Goal: Task Accomplishment & Management: Complete application form

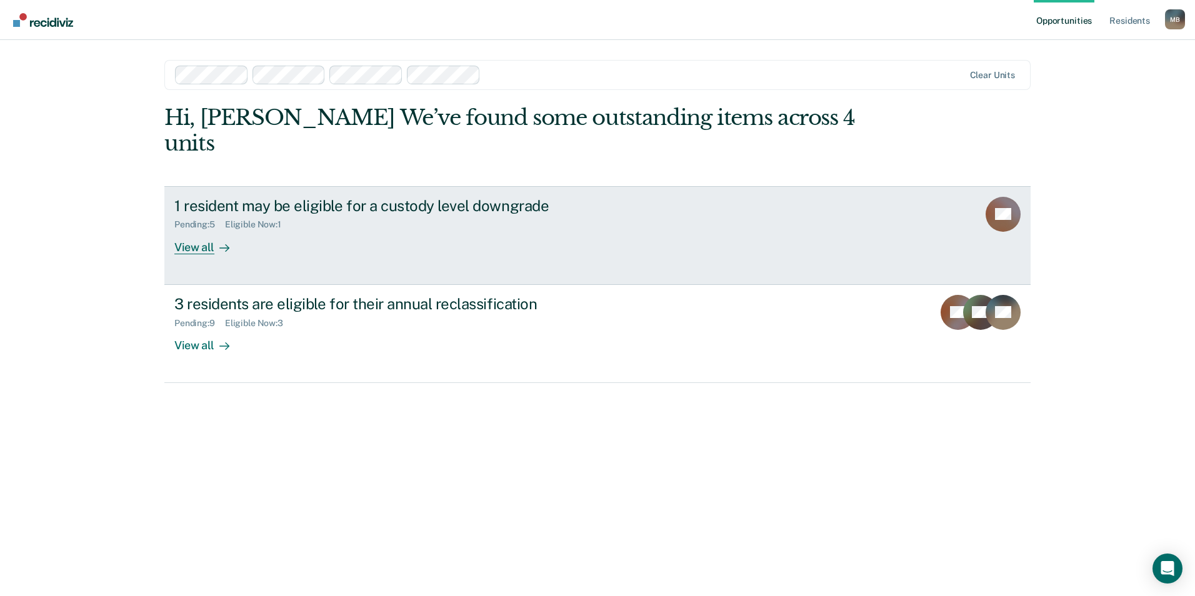
click at [281, 219] on div "Eligible Now : 1" at bounding box center [258, 224] width 66 height 11
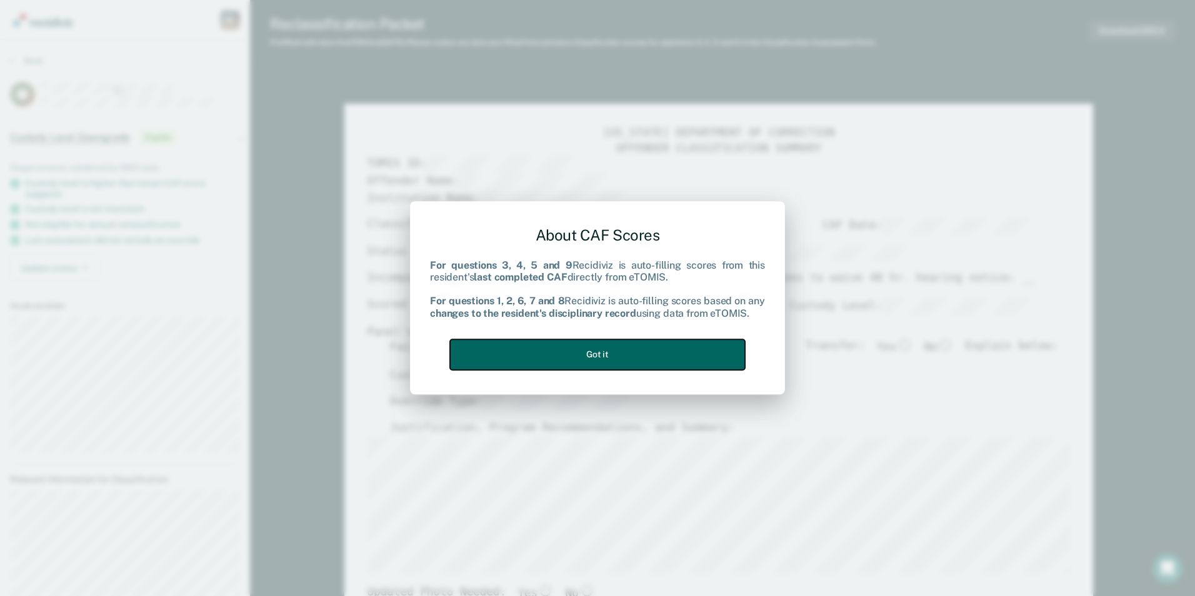
click at [583, 353] on button "Got it" at bounding box center [597, 355] width 295 height 31
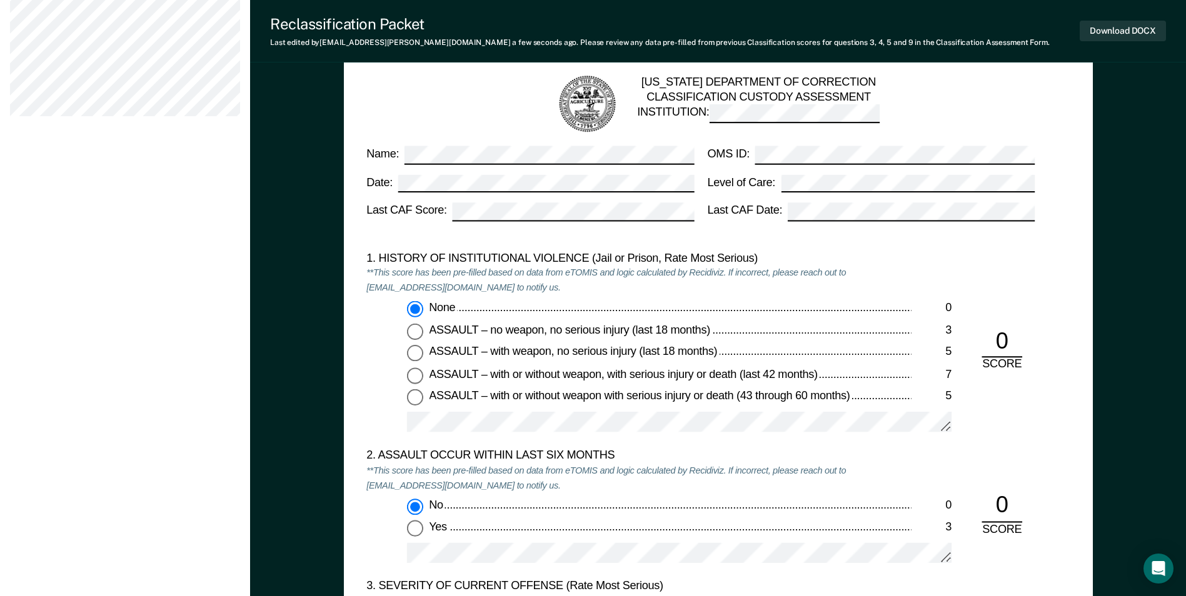
scroll to position [875, 0]
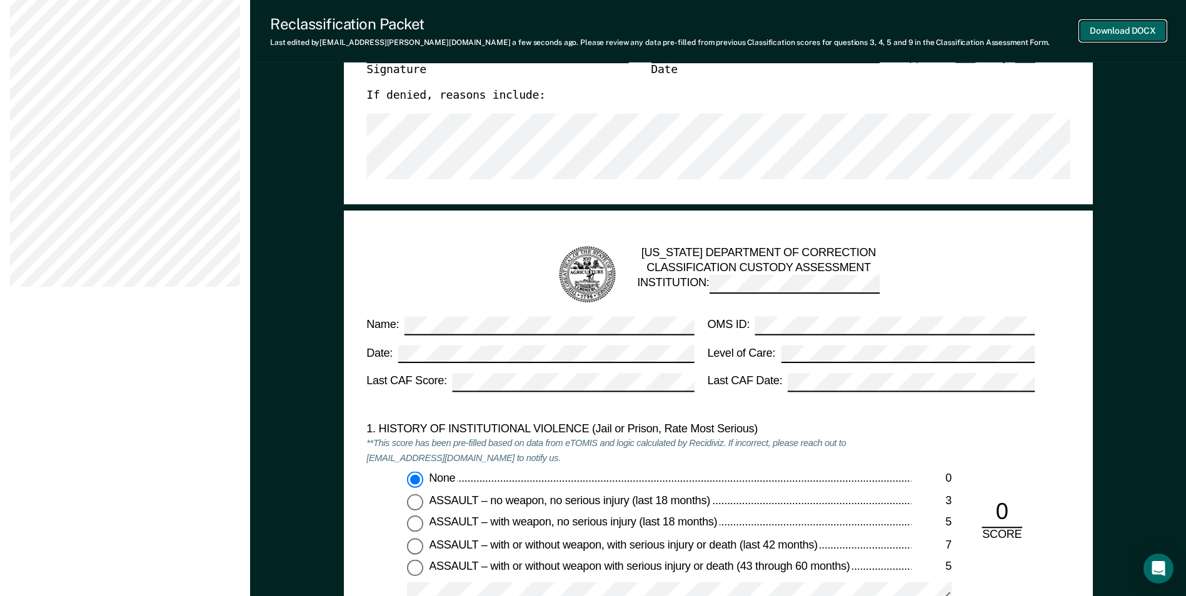
click at [1107, 24] on button "Download DOCX" at bounding box center [1123, 31] width 86 height 21
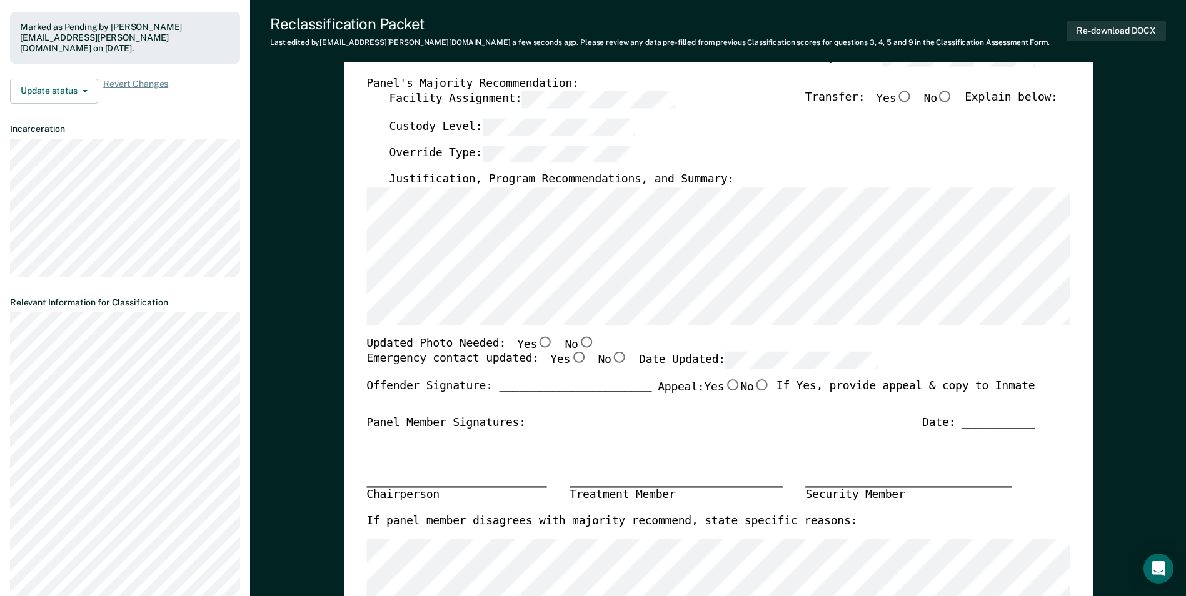
scroll to position [0, 0]
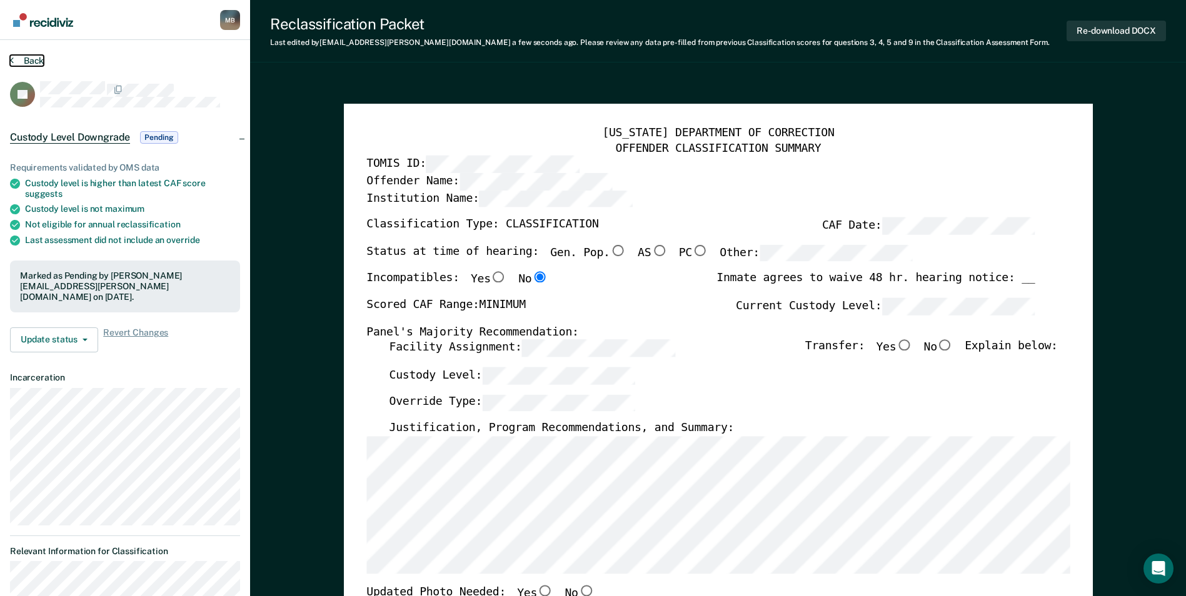
click at [35, 63] on button "Back" at bounding box center [27, 60] width 34 height 11
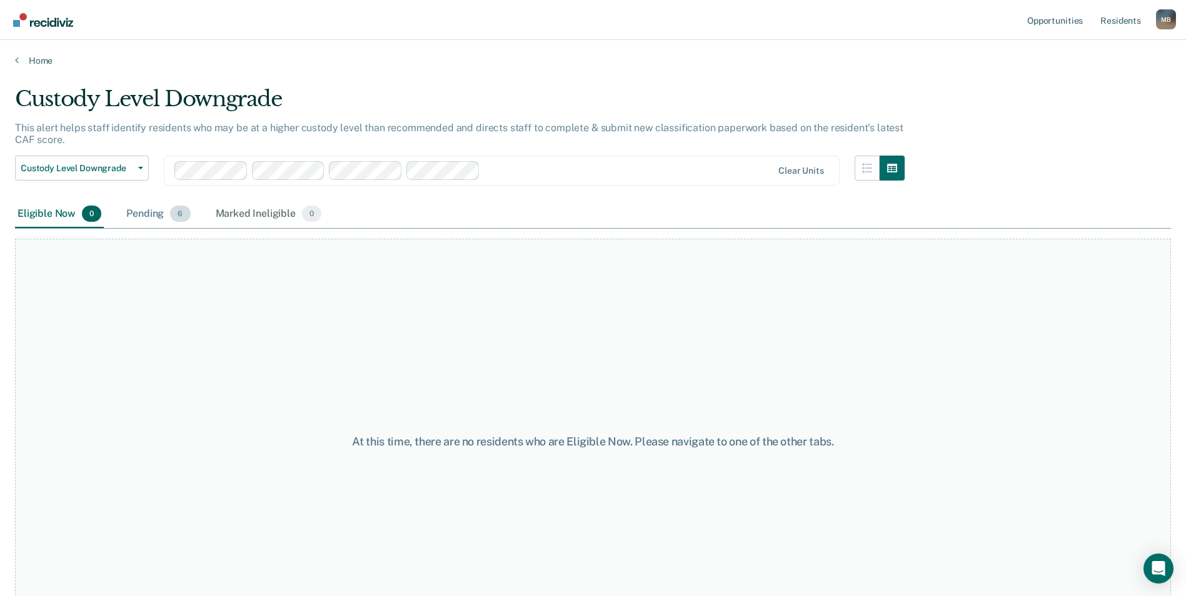
click at [147, 212] on div "Pending 6" at bounding box center [158, 215] width 69 height 28
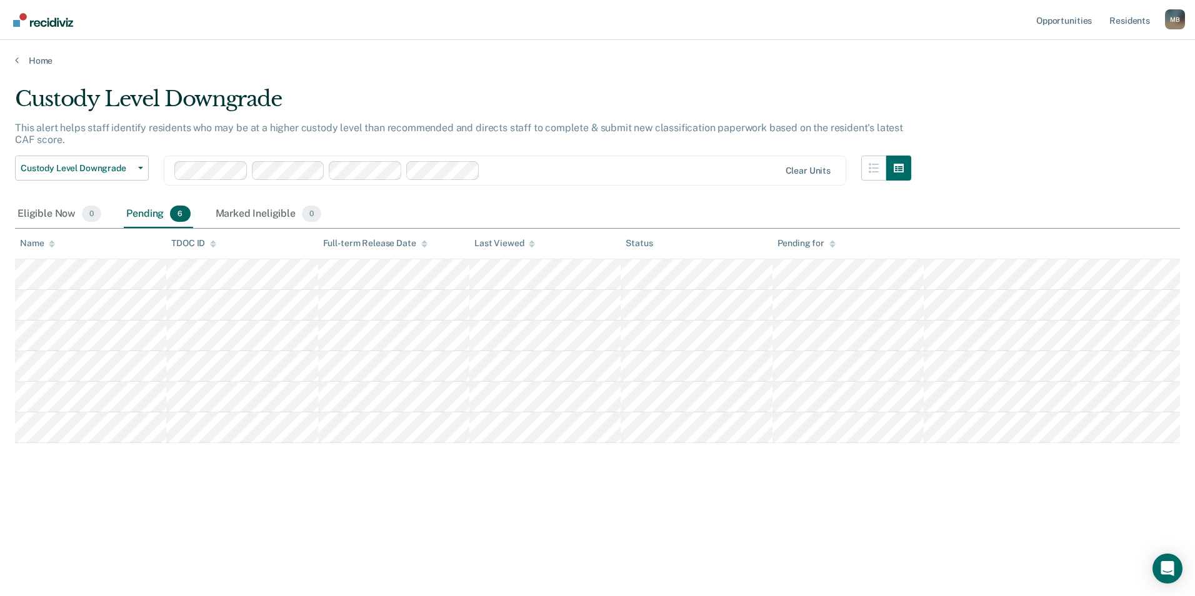
click at [36, 54] on div "Home" at bounding box center [597, 53] width 1195 height 26
click at [36, 59] on link "Home" at bounding box center [597, 60] width 1165 height 11
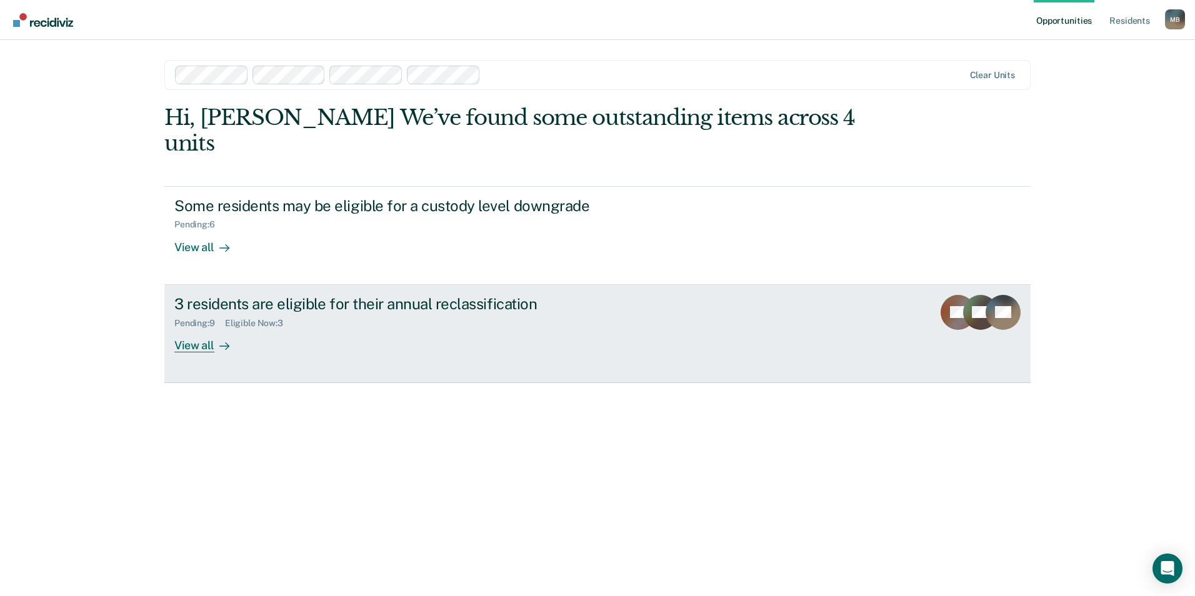
click at [355, 318] on div "3 residents are eligible for their annual reclassification Pending : 9 Eligible…" at bounding box center [408, 324] width 469 height 58
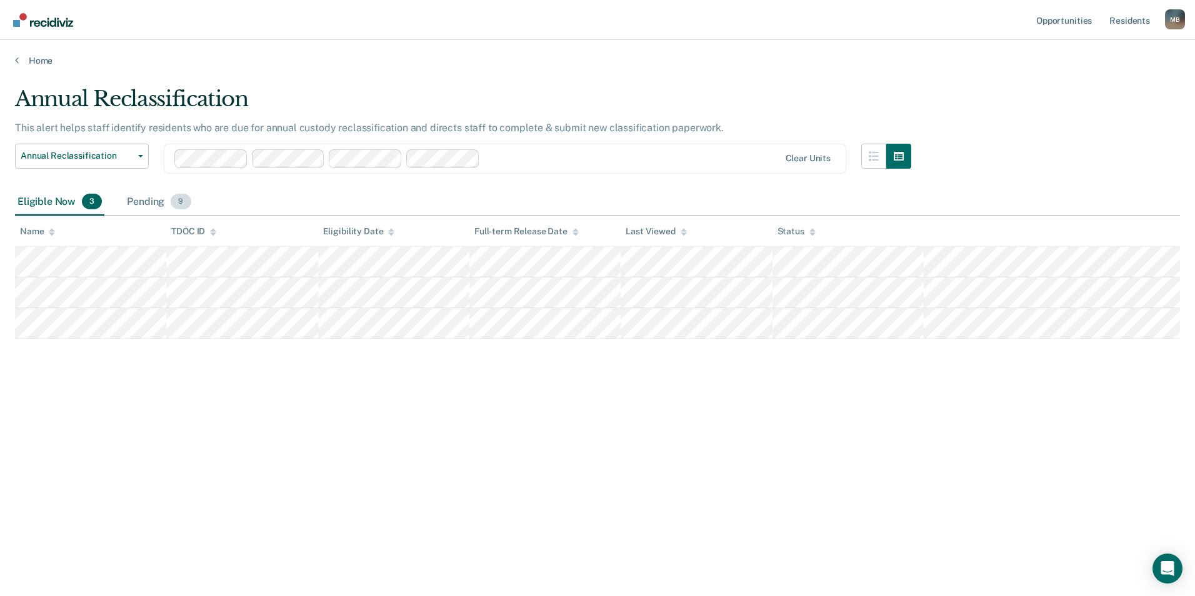
click at [146, 196] on div "Pending 9" at bounding box center [158, 203] width 69 height 28
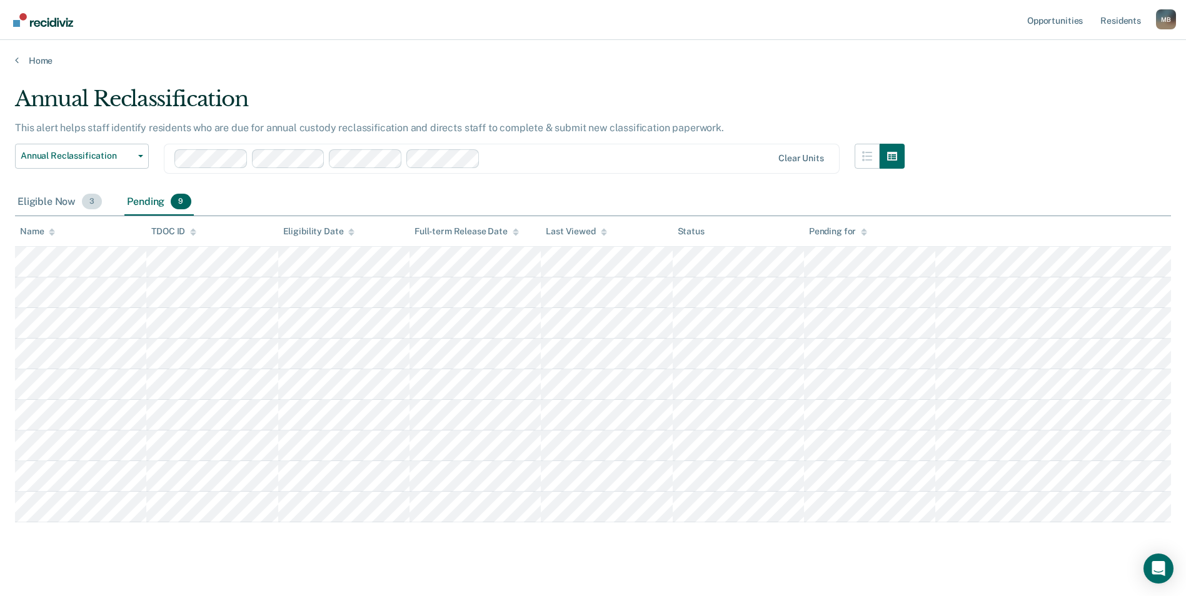
click at [55, 196] on div "Eligible Now 3" at bounding box center [59, 203] width 89 height 28
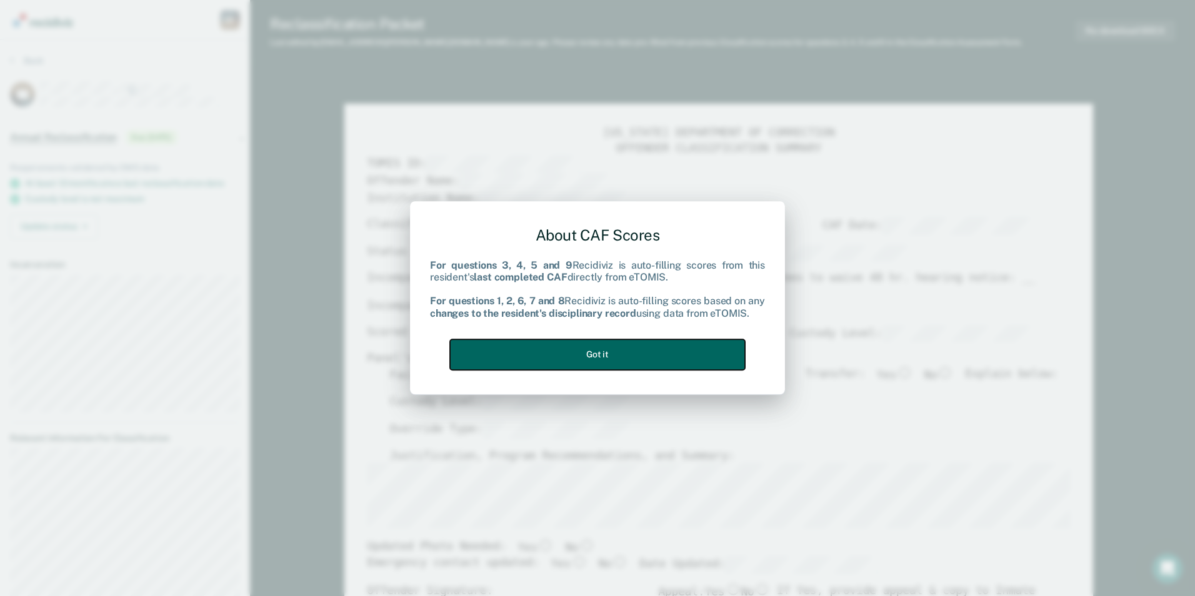
click at [625, 346] on button "Got it" at bounding box center [597, 355] width 295 height 31
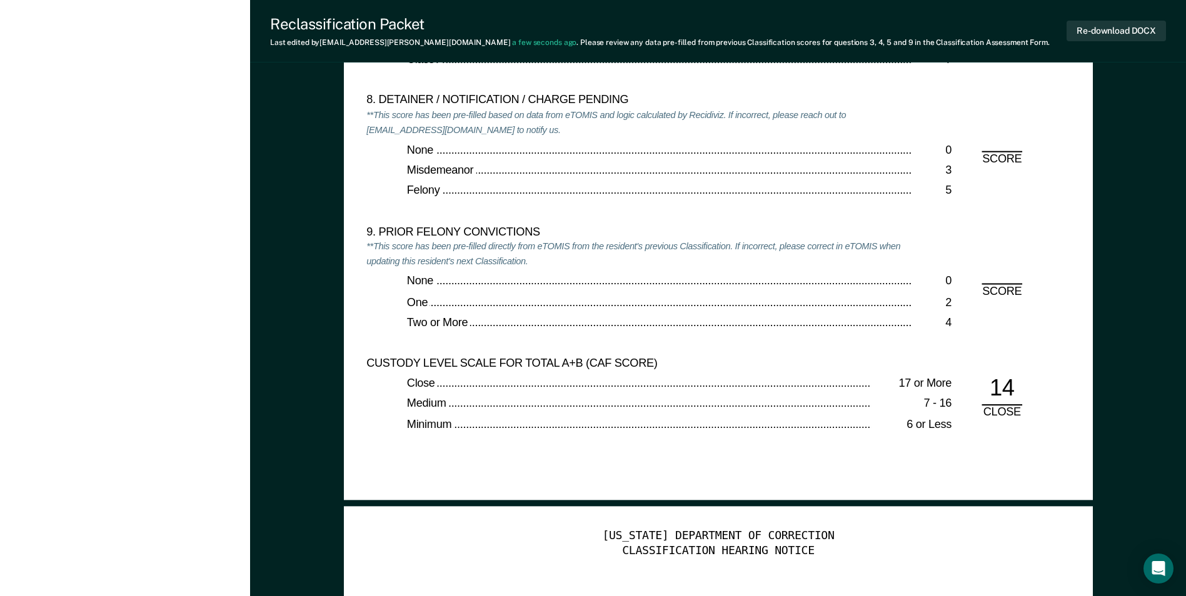
scroll to position [3189, 0]
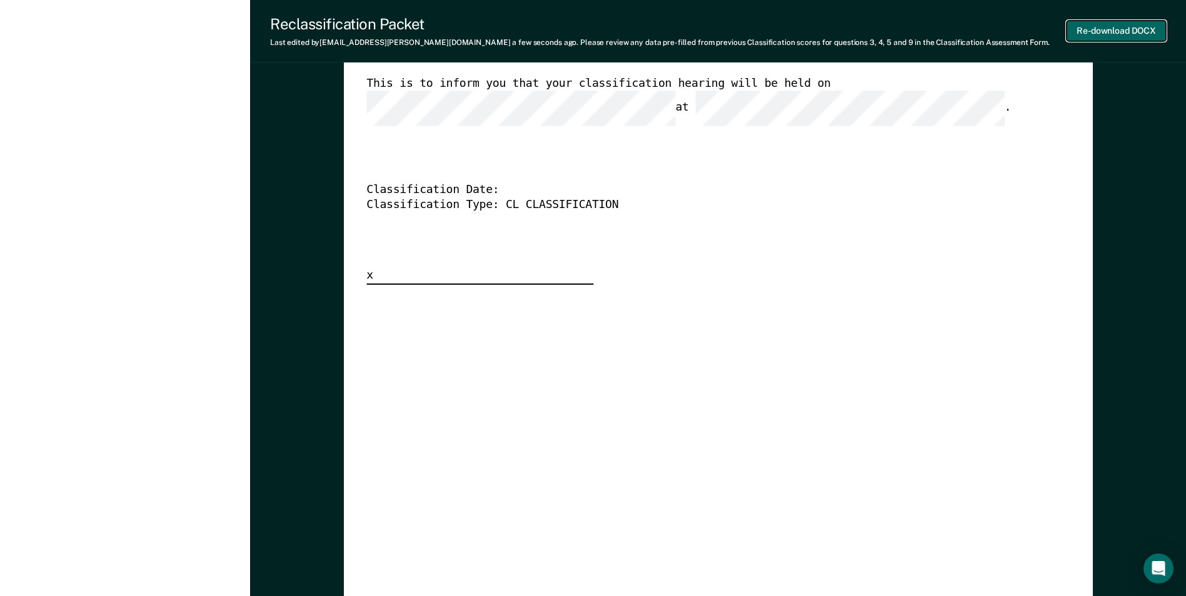
click at [1099, 33] on button "Re-download DOCX" at bounding box center [1116, 31] width 99 height 21
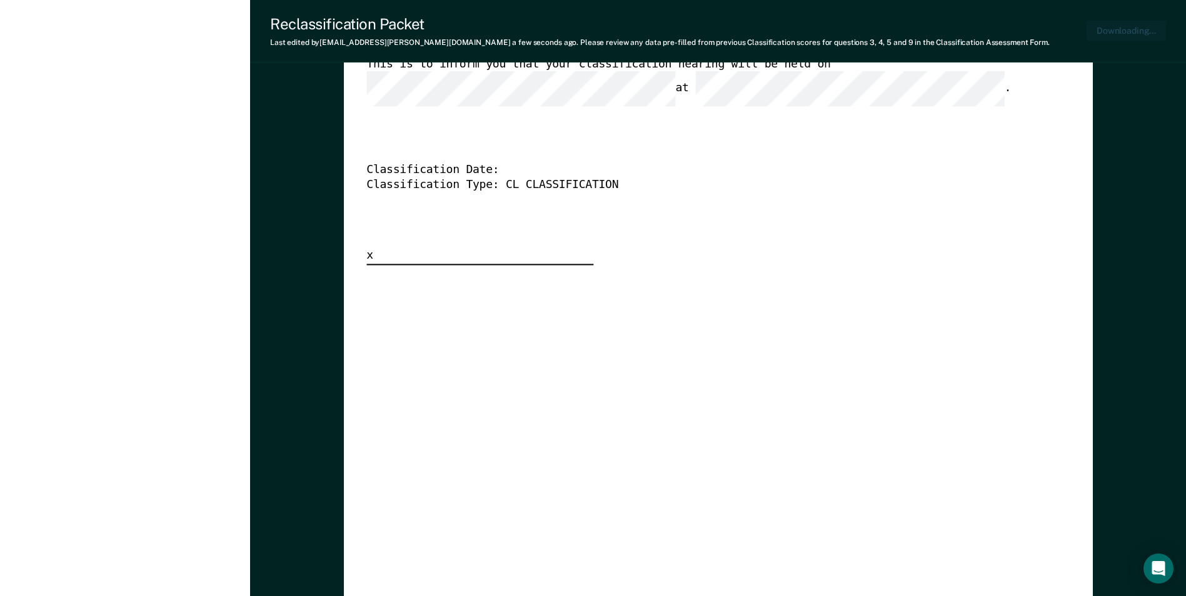
scroll to position [2939, 0]
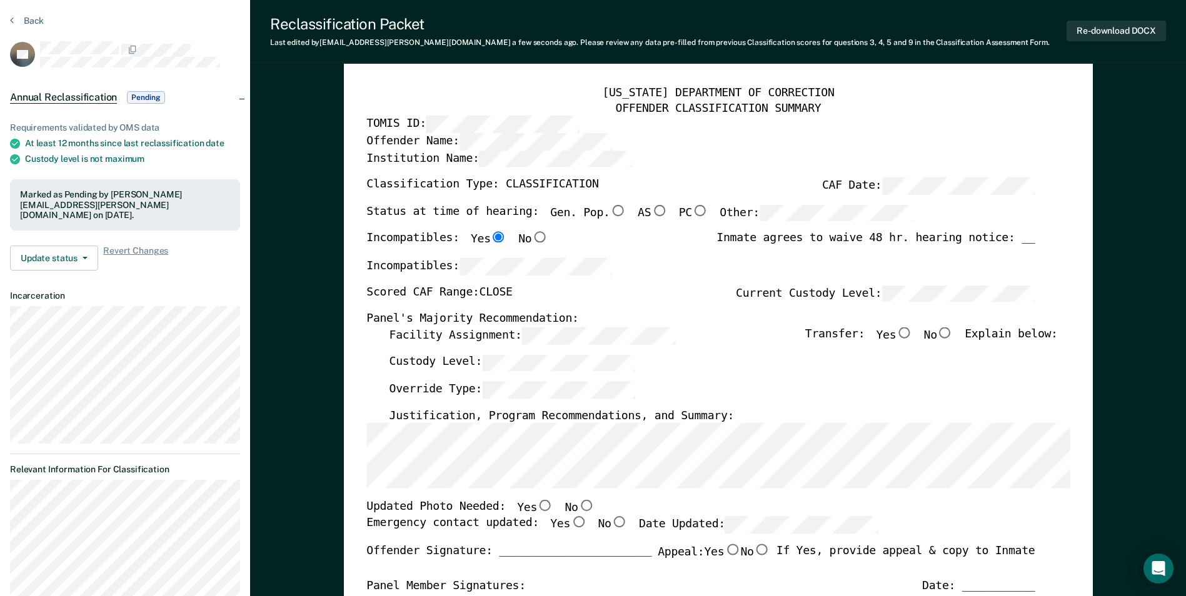
scroll to position [0, 0]
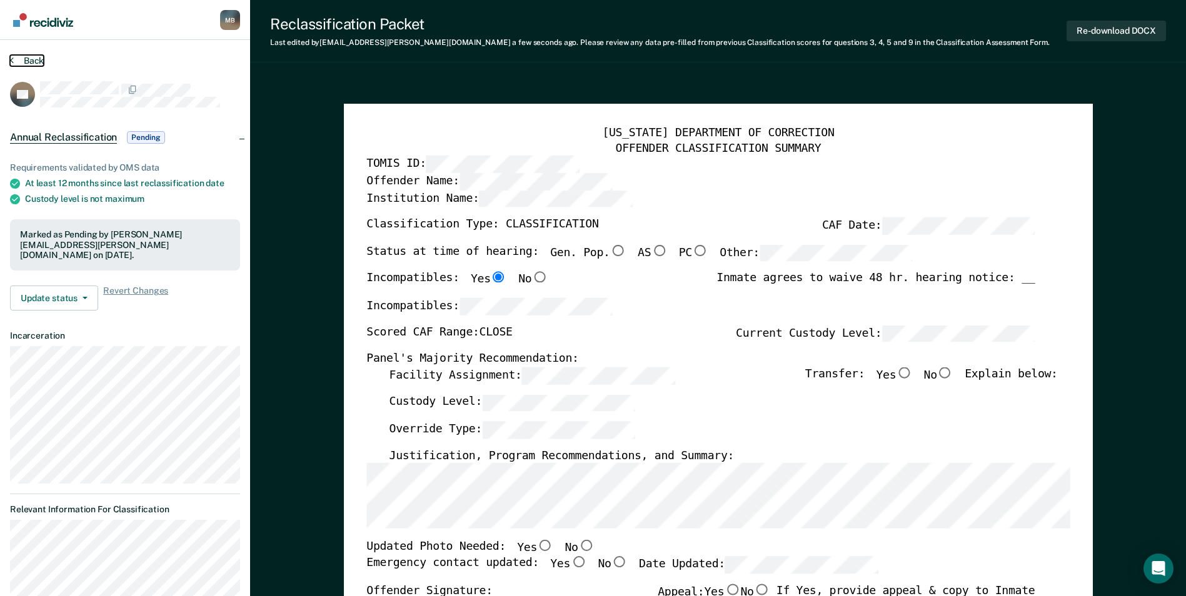
click at [26, 57] on button "Back" at bounding box center [27, 60] width 34 height 11
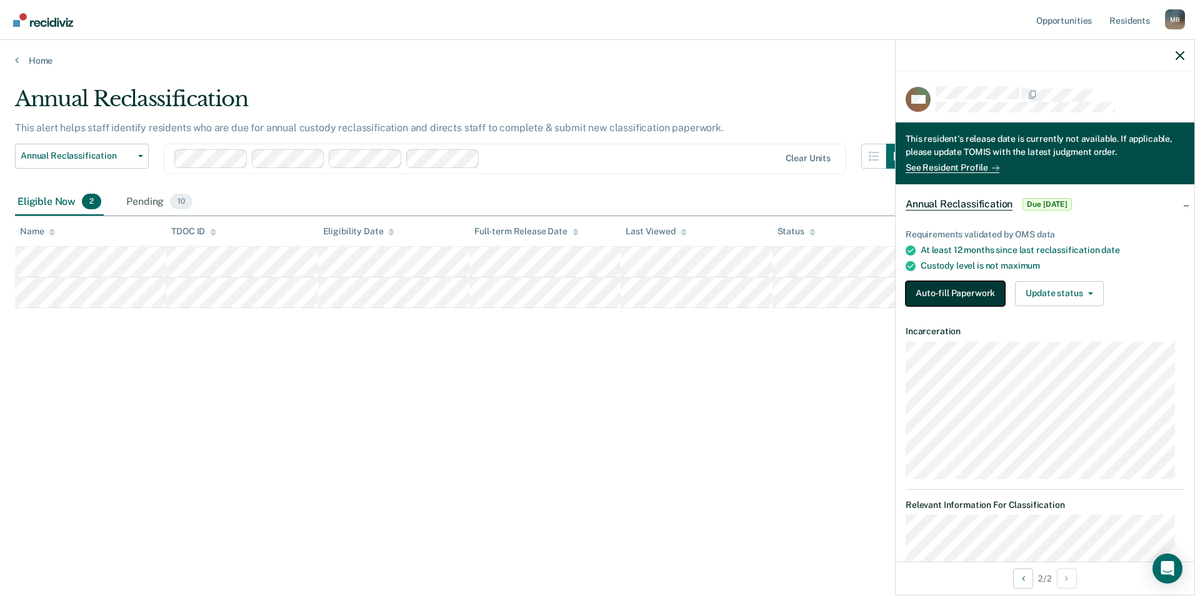
click at [954, 289] on button "Auto-fill Paperwork" at bounding box center [955, 293] width 99 height 25
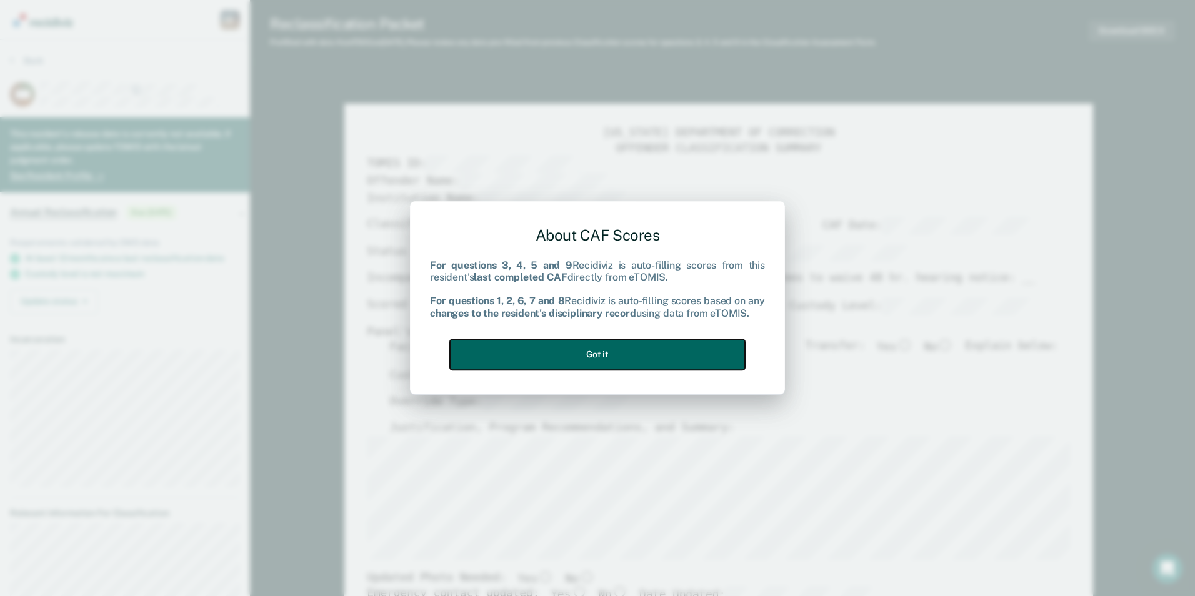
click at [632, 353] on button "Got it" at bounding box center [597, 355] width 295 height 31
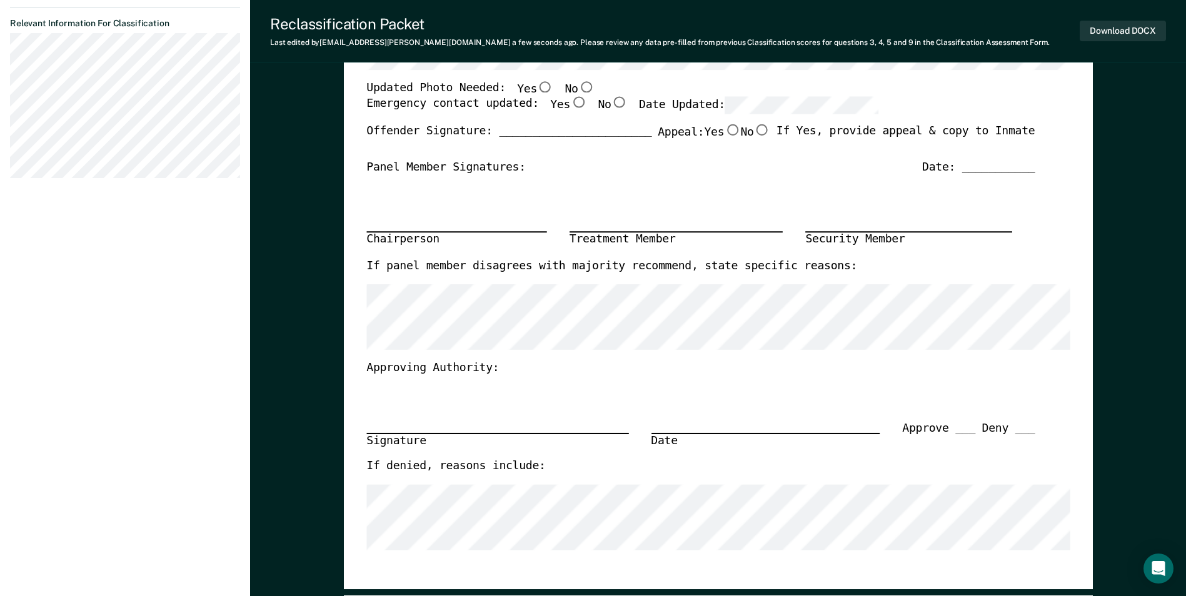
scroll to position [336, 0]
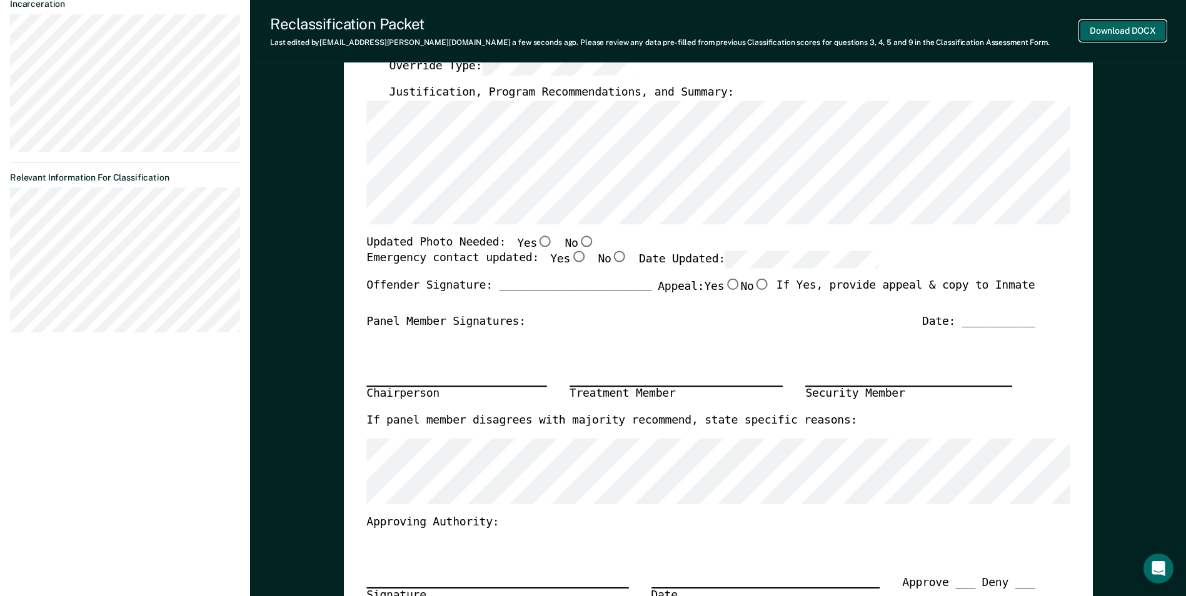
click at [1110, 33] on button "Download DOCX" at bounding box center [1123, 31] width 86 height 21
type textarea "x"
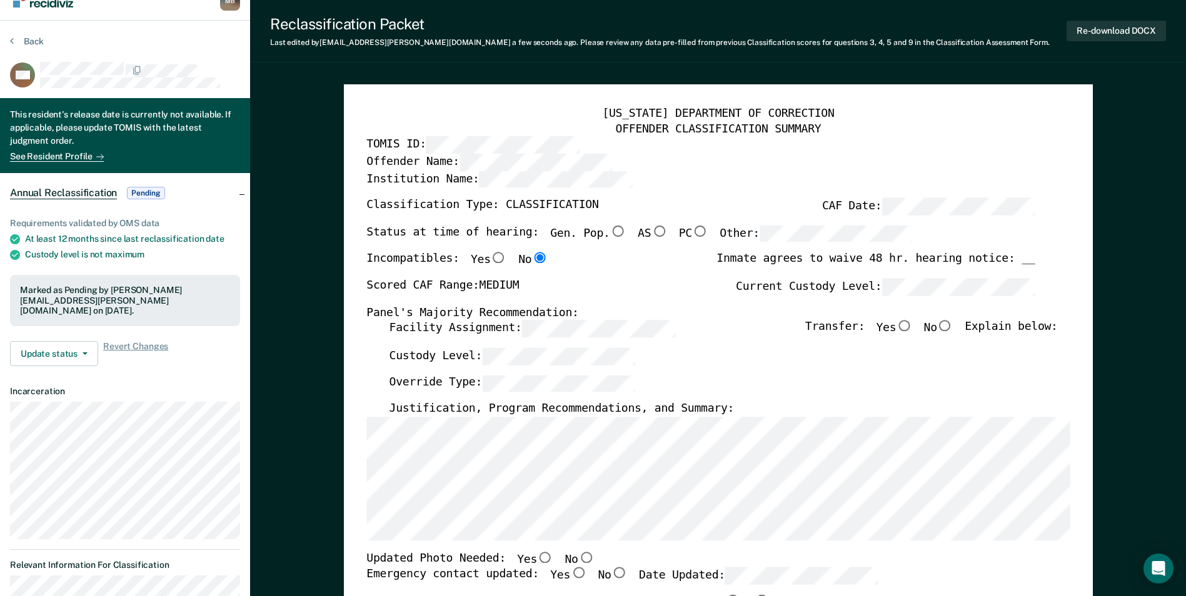
scroll to position [0, 0]
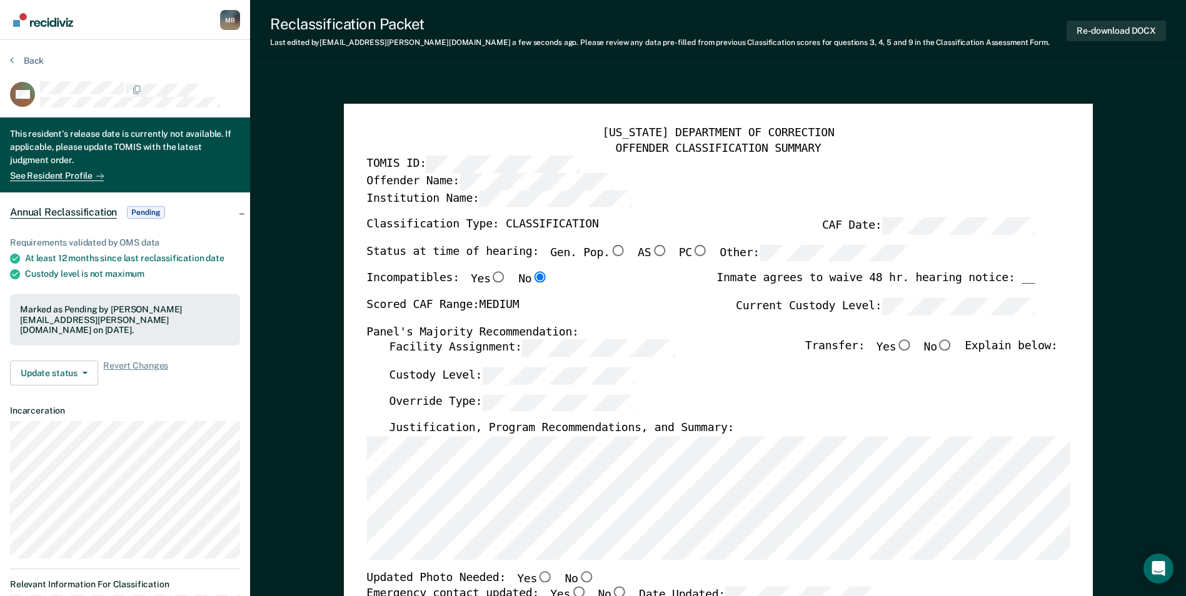
click at [28, 62] on button "Back" at bounding box center [27, 60] width 34 height 11
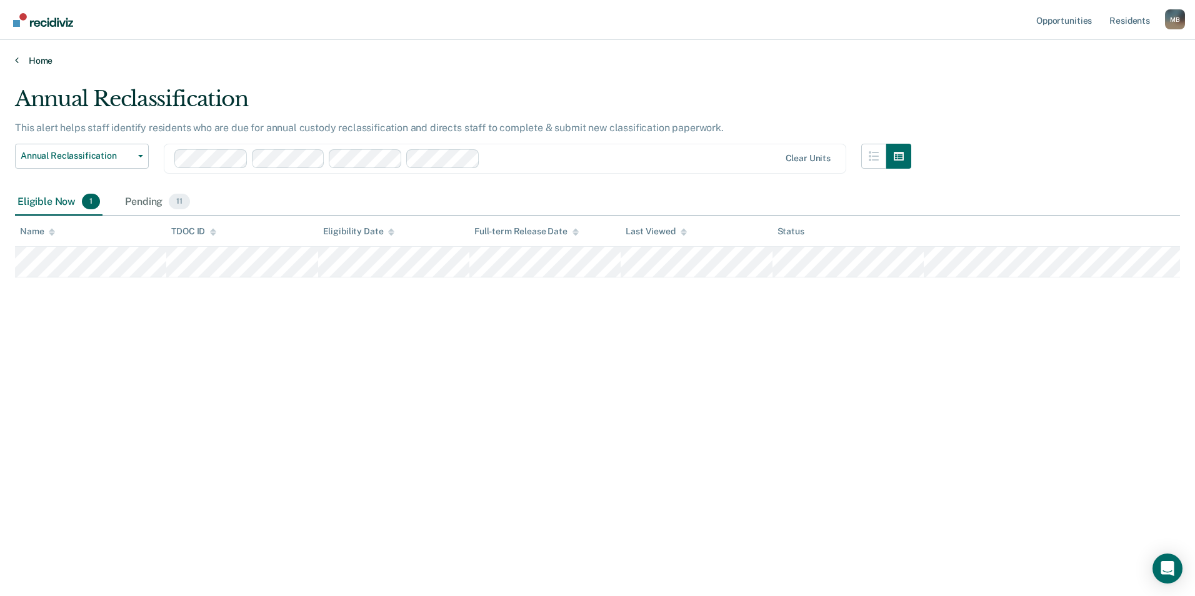
click at [40, 62] on link "Home" at bounding box center [597, 60] width 1165 height 11
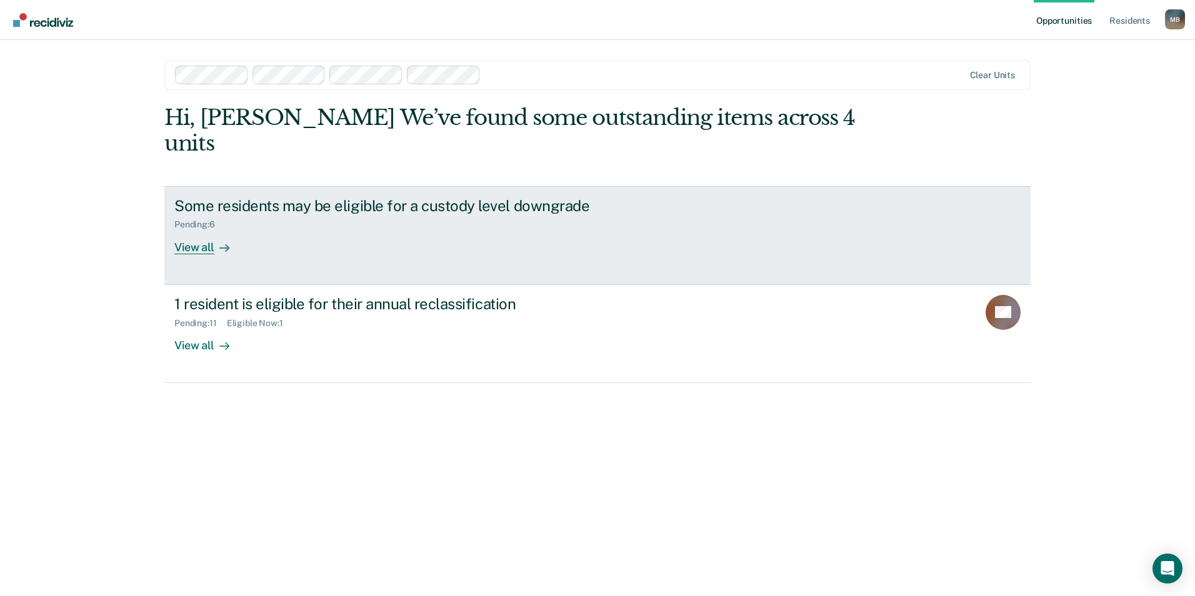
click at [283, 226] on div "Some residents may be eligible for a custody level downgrade Pending : 6 View a…" at bounding box center [408, 226] width 469 height 58
